Goal: Task Accomplishment & Management: Manage account settings

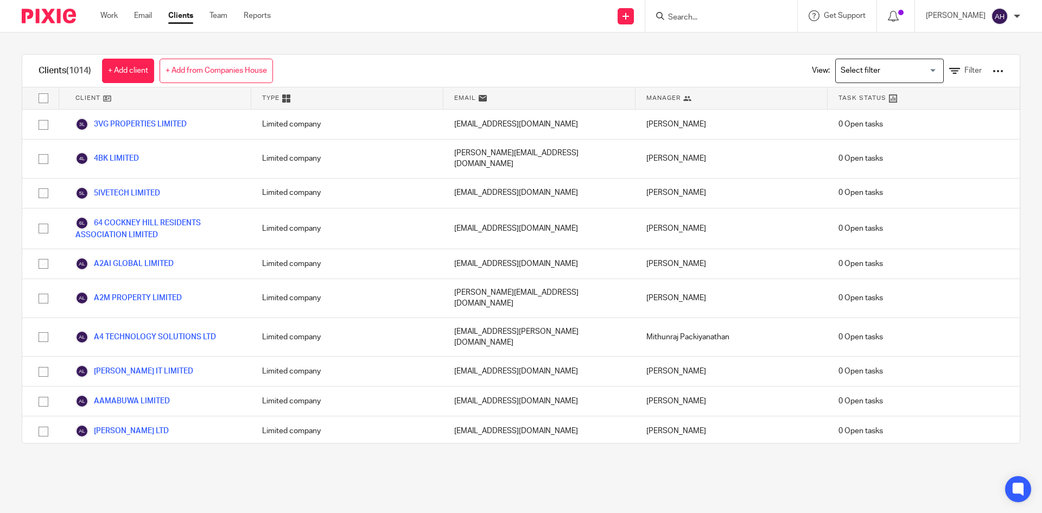
click at [686, 14] on input "Search" at bounding box center [716, 18] width 98 height 10
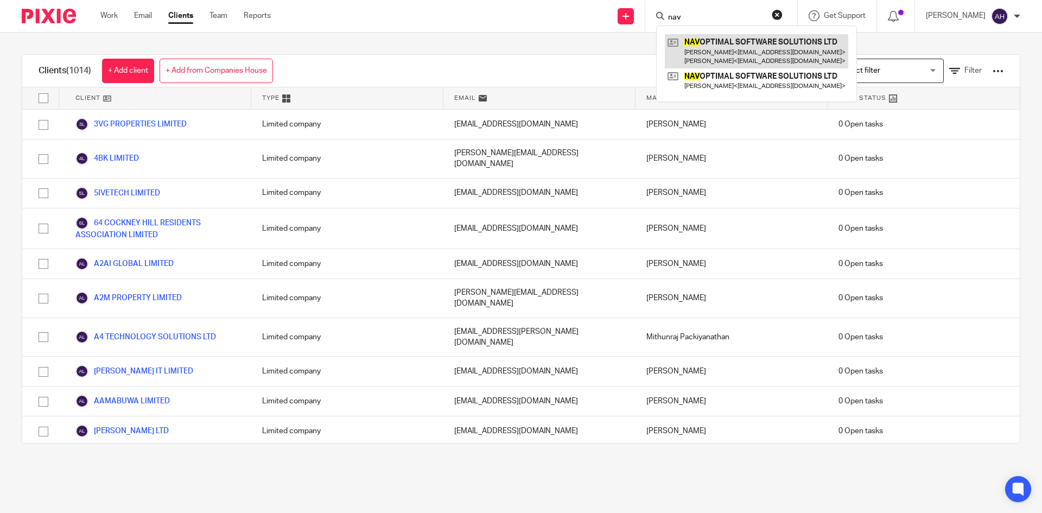
type input "nav"
click at [697, 48] on link at bounding box center [756, 51] width 183 height 34
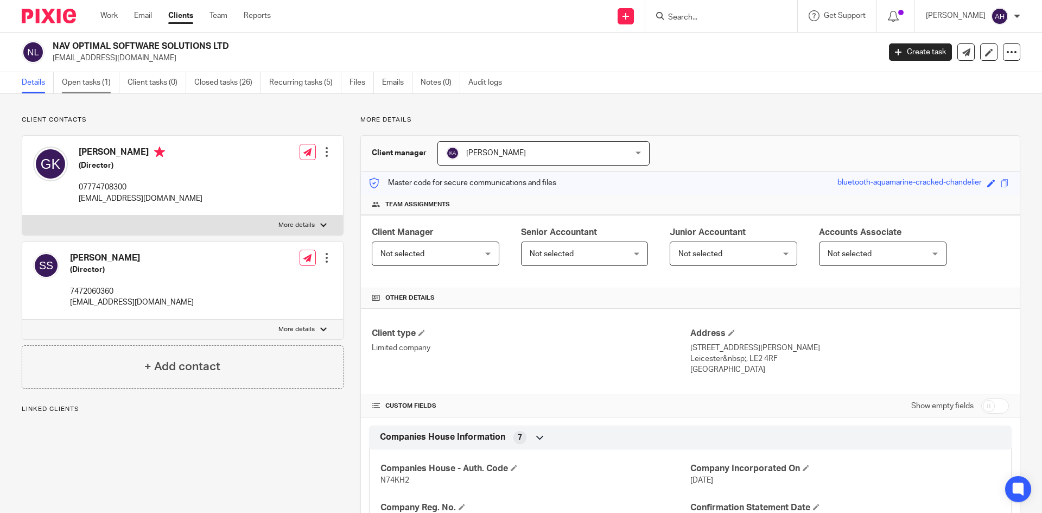
click at [98, 86] on link "Open tasks (1)" at bounding box center [91, 82] width 58 height 21
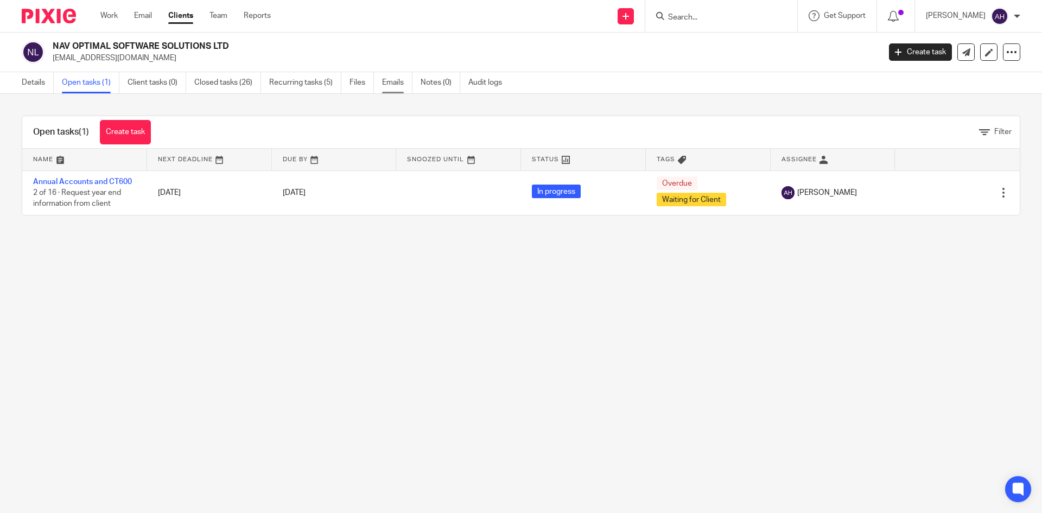
click at [398, 85] on link "Emails" at bounding box center [397, 82] width 30 height 21
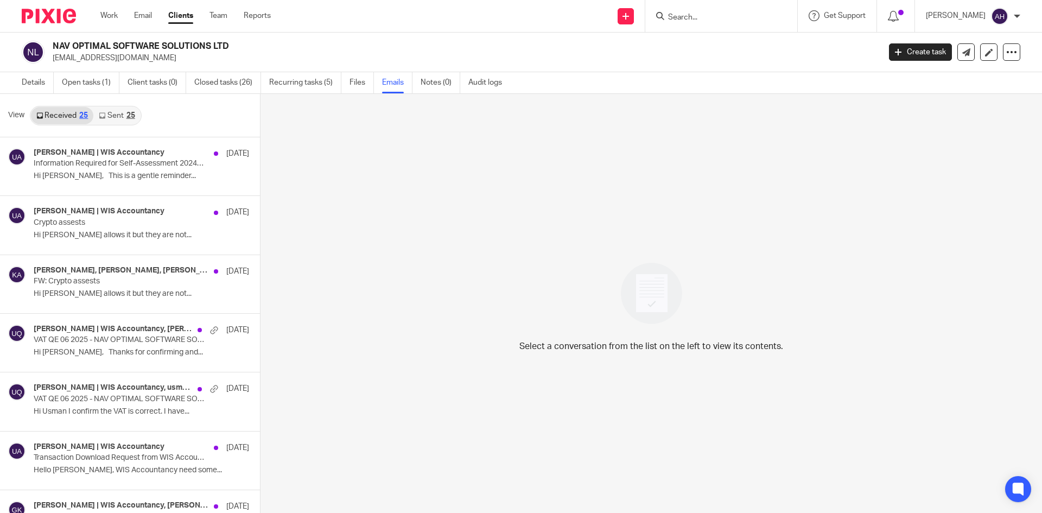
click at [126, 112] on div "25" at bounding box center [130, 116] width 9 height 8
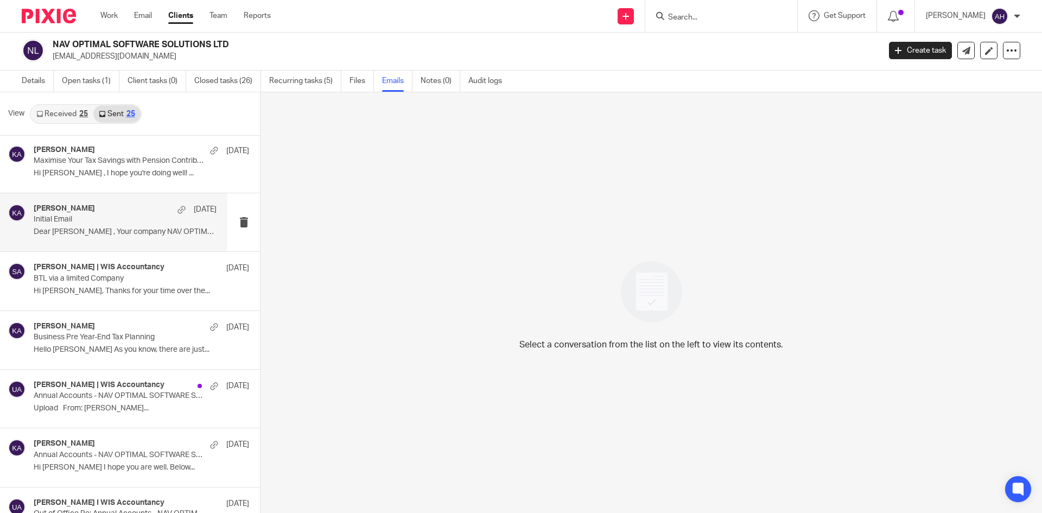
scroll to position [651, 0]
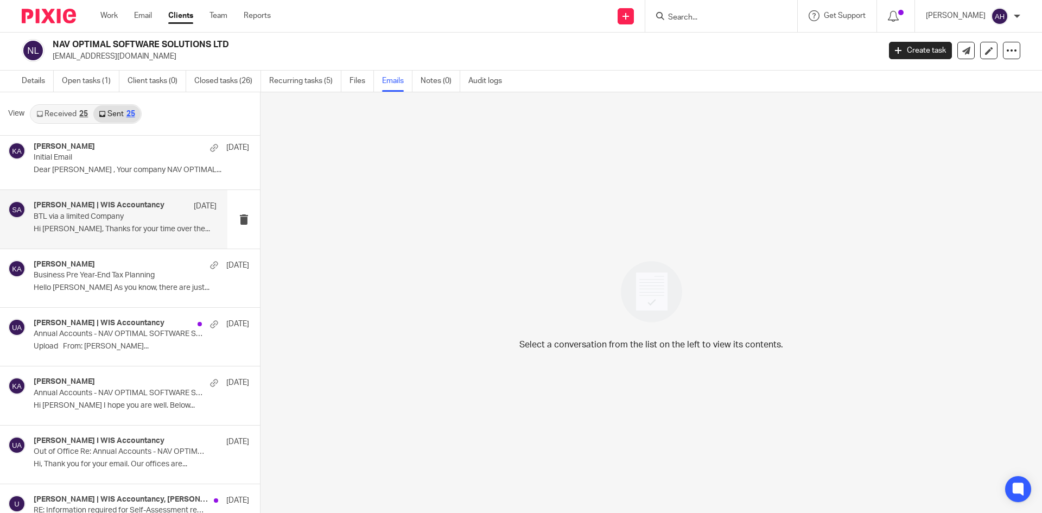
click at [129, 232] on p "Hi Simran, Thanks for your time over the..." at bounding box center [125, 229] width 183 height 9
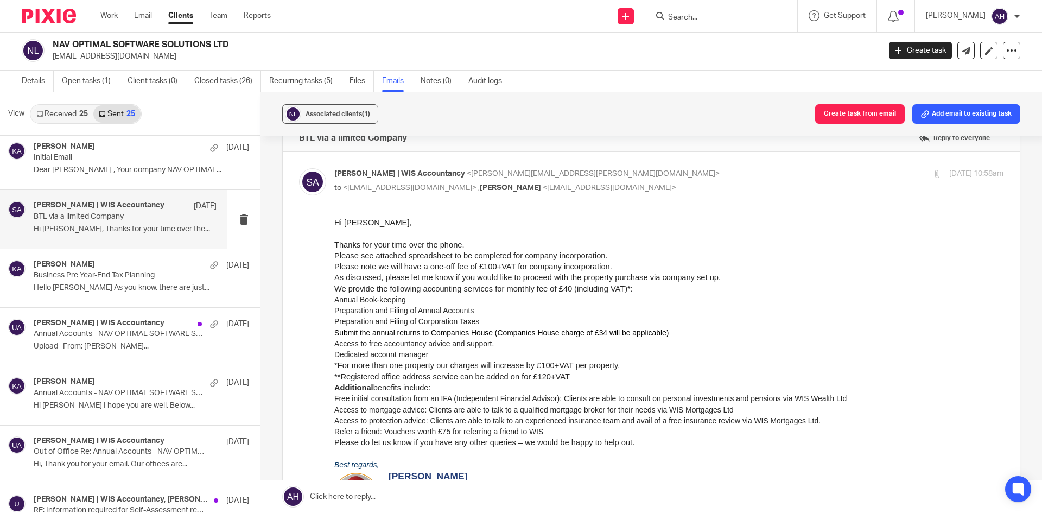
scroll to position [0, 0]
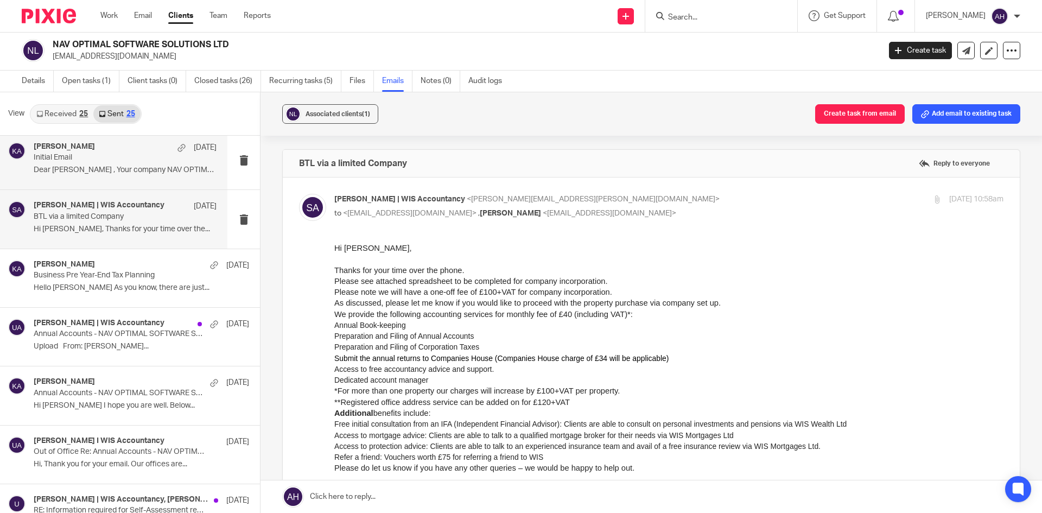
click at [122, 164] on div "Khalid Azeez 4 Mar Initial Email Dear Gurpreet , Your company NAV OPTIMAL..." at bounding box center [125, 160] width 183 height 36
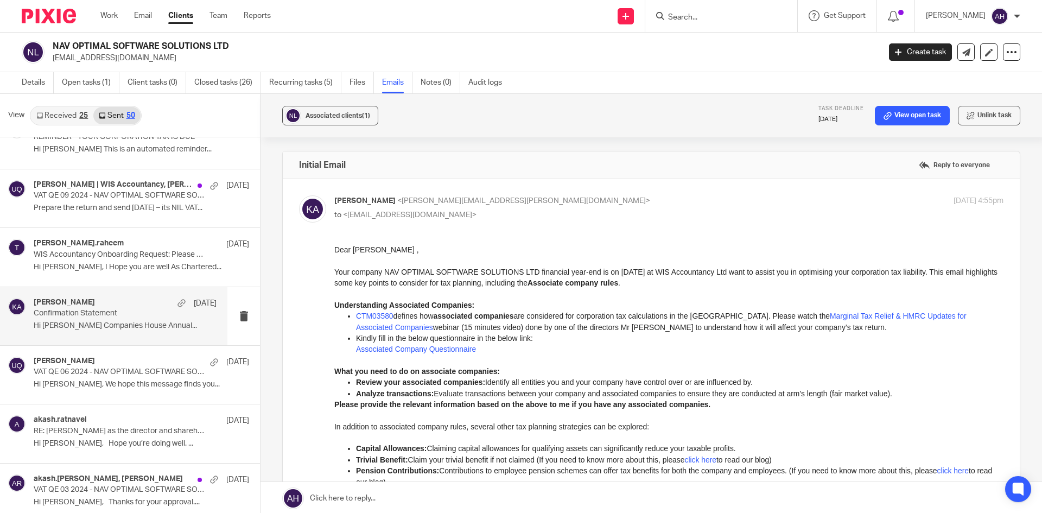
click at [128, 310] on p "Confirmation Statement" at bounding box center [107, 313] width 146 height 9
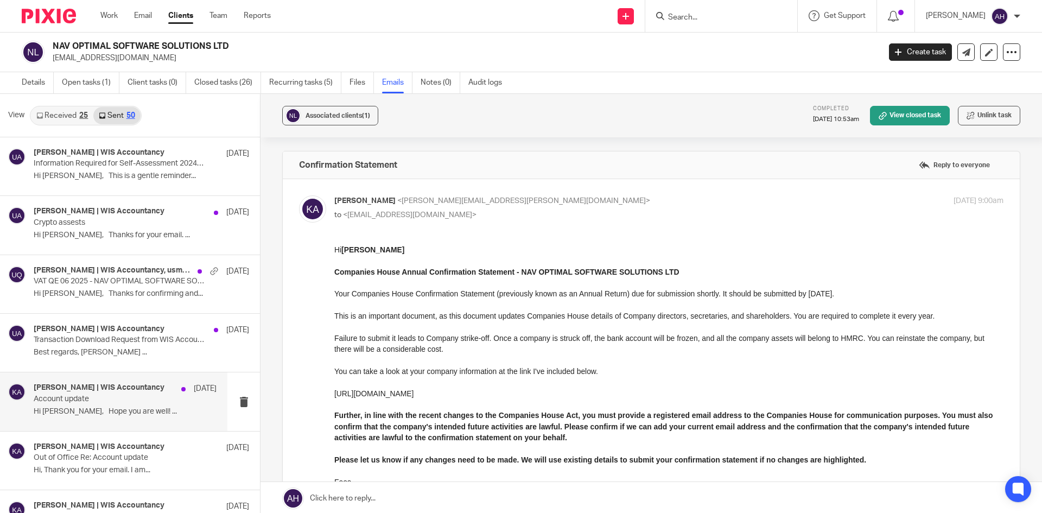
click at [95, 391] on h4 "Khalid Azeez | WIS Accountancy" at bounding box center [99, 387] width 131 height 9
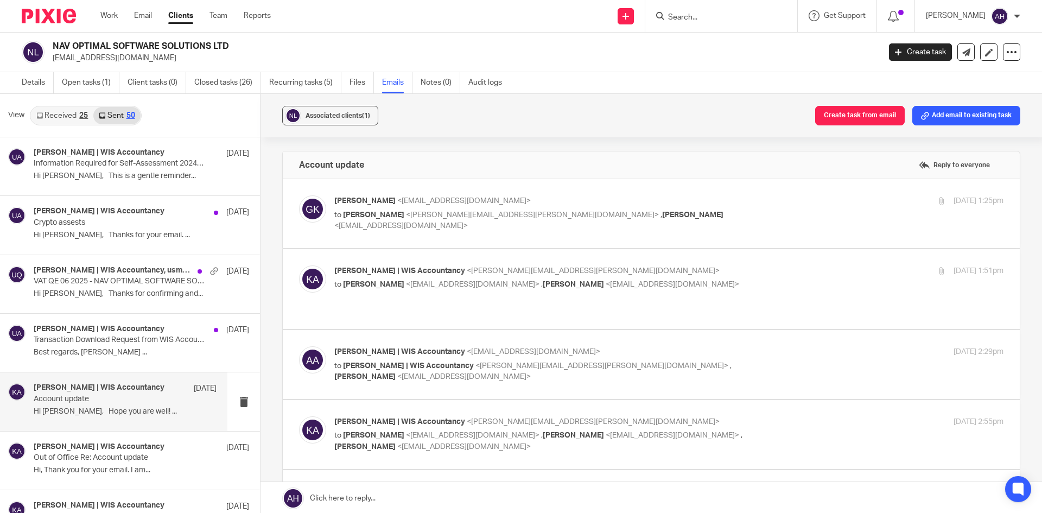
click at [381, 237] on label at bounding box center [651, 213] width 737 height 69
click at [299, 195] on input "checkbox" at bounding box center [298, 195] width 1 height 1
checkbox input "true"
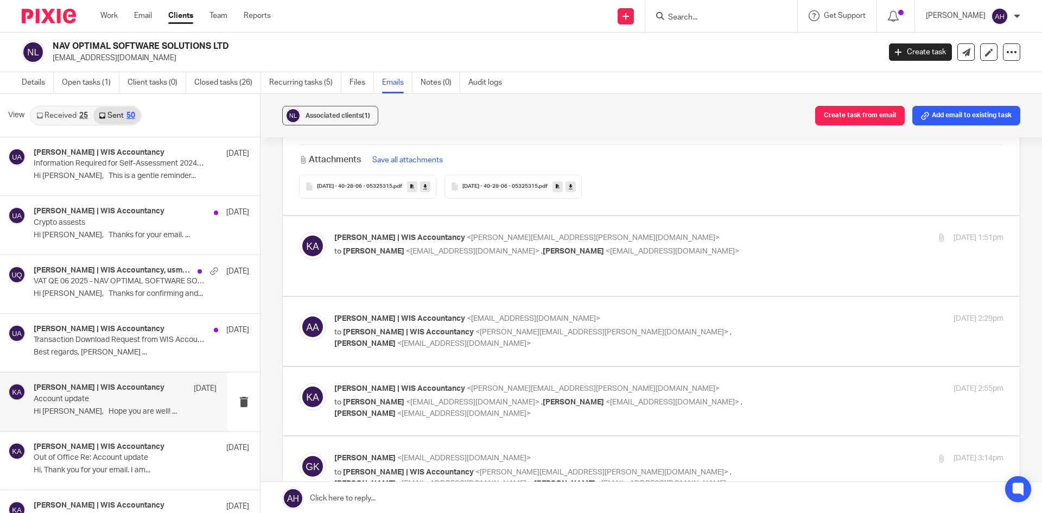
scroll to position [271, 0]
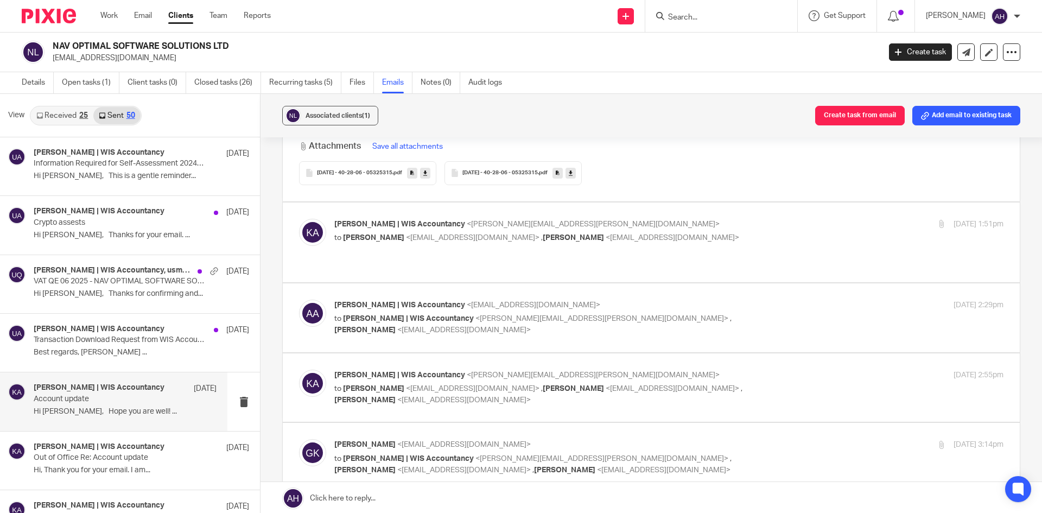
click at [382, 260] on label at bounding box center [651, 242] width 737 height 80
click at [299, 219] on input "checkbox" at bounding box center [298, 218] width 1 height 1
checkbox input "true"
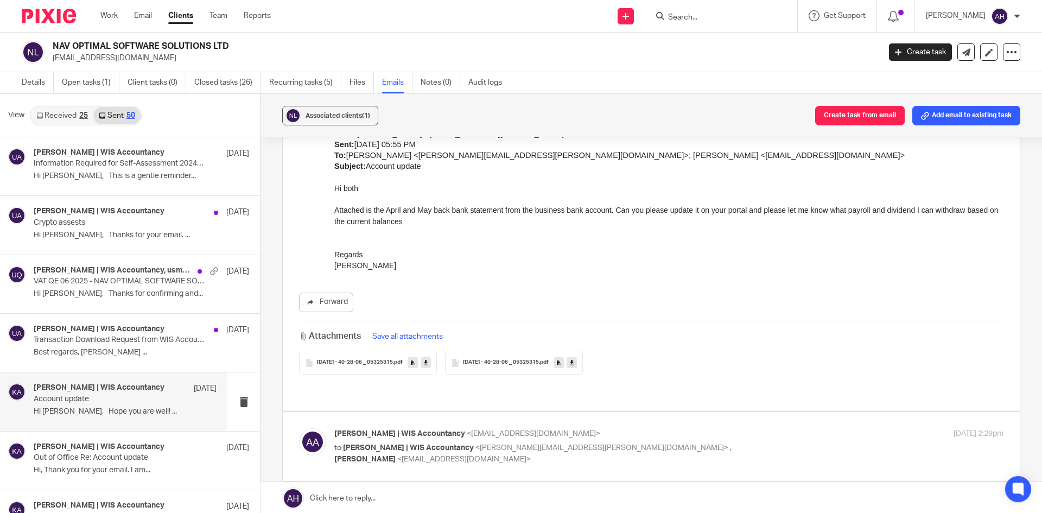
scroll to position [542, 0]
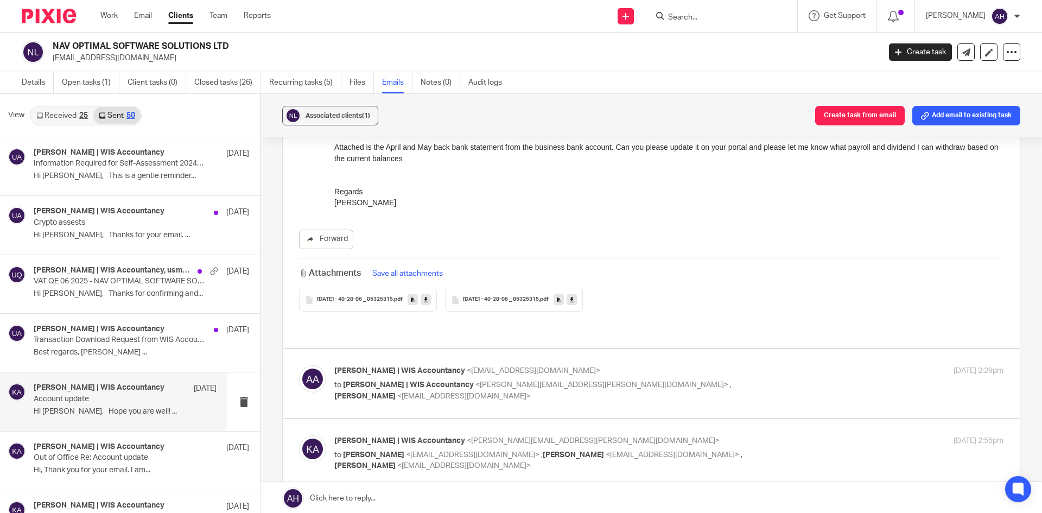
click at [375, 387] on div "Anuradha Hataraliyadda | WIS Accountancy <anuradha@wis-accountancy.co.uk> to Kh…" at bounding box center [651, 383] width 704 height 36
click at [375, 393] on label at bounding box center [651, 383] width 737 height 69
click at [299, 365] on input "checkbox" at bounding box center [298, 365] width 1 height 1
checkbox input "true"
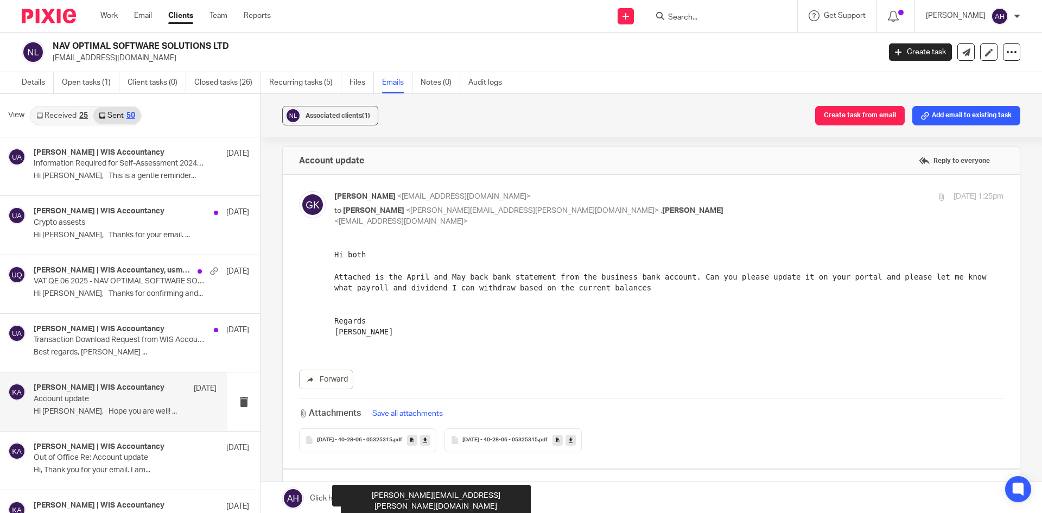
scroll to position [0, 0]
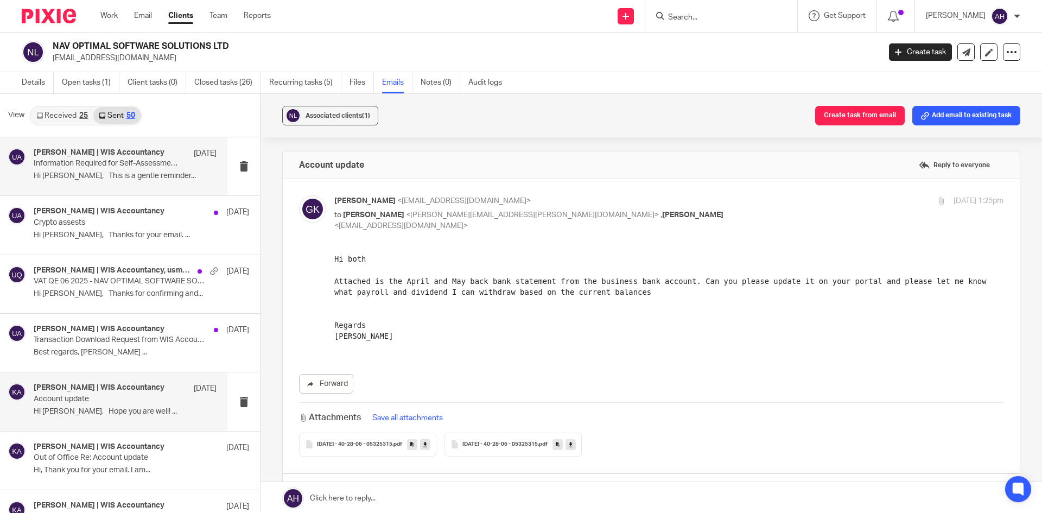
click at [138, 166] on p "Information Required for Self-Assessment 2024/25 - Gurpreet and Simran" at bounding box center [107, 163] width 146 height 9
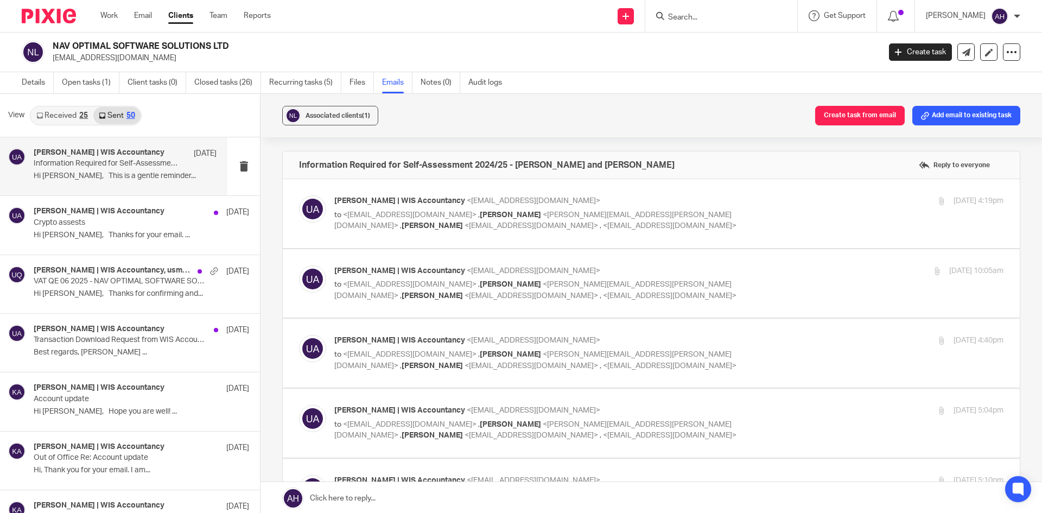
click at [357, 238] on label at bounding box center [651, 213] width 737 height 69
click at [299, 195] on input "checkbox" at bounding box center [298, 195] width 1 height 1
checkbox input "true"
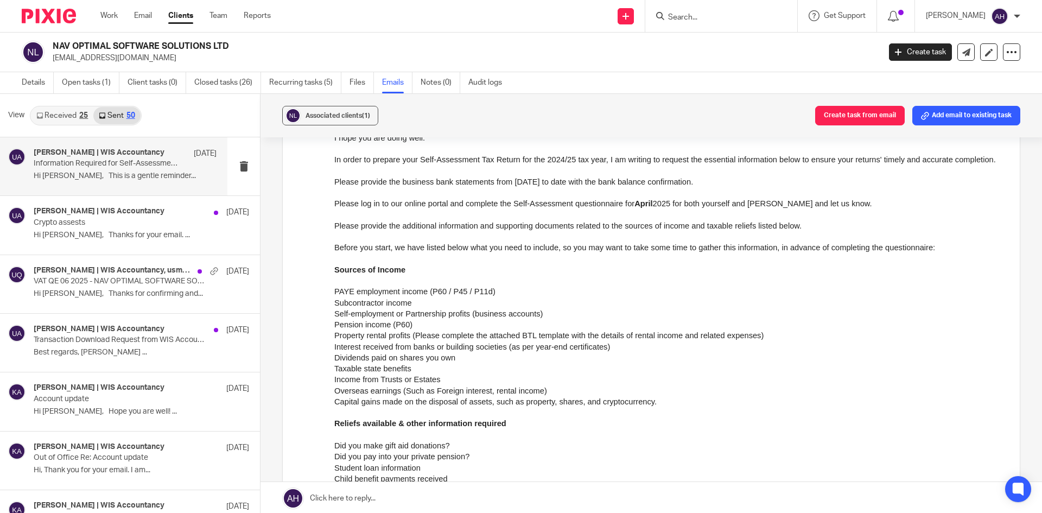
scroll to position [163, 0]
